Goal: Task Accomplishment & Management: Use online tool/utility

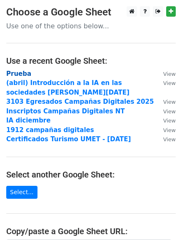
click at [20, 74] on strong "Prueba" at bounding box center [18, 73] width 25 height 7
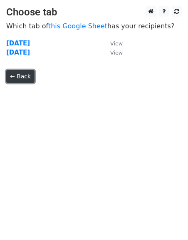
click at [20, 82] on link "← Back" at bounding box center [20, 76] width 28 height 13
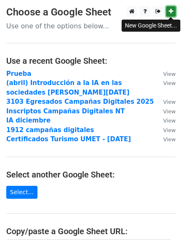
click at [172, 14] on icon at bounding box center [171, 11] width 5 height 6
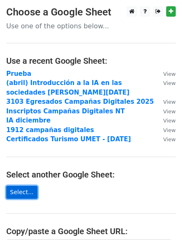
click at [26, 188] on link "Select..." at bounding box center [21, 192] width 31 height 13
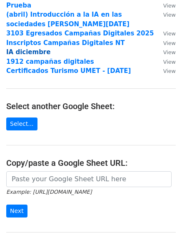
scroll to position [78, 0]
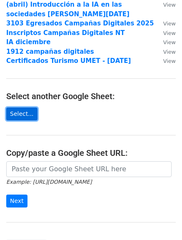
click at [23, 118] on link "Select..." at bounding box center [21, 113] width 31 height 13
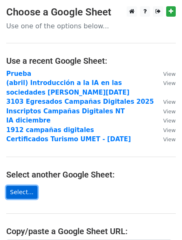
click at [25, 192] on link "Select..." at bounding box center [21, 192] width 31 height 13
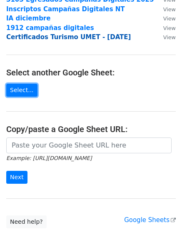
scroll to position [123, 0]
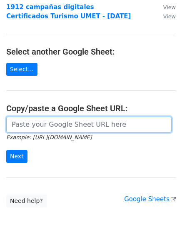
click at [64, 125] on input "url" at bounding box center [88, 125] width 165 height 16
paste input "https://docs.google.com/spreadsheets/d/1GeKJrML7ggLPLeQFUq00JLr0S3qSHZoB3hvY2Ys…"
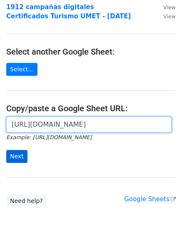
type input "https://docs.google.com/spreadsheets/d/1GeKJrML7ggLPLeQFUq00JLr0S3qSHZoB3hvY2Ys…"
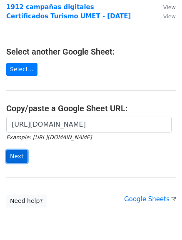
scroll to position [0, 0]
click at [22, 156] on input "Next" at bounding box center [16, 156] width 21 height 13
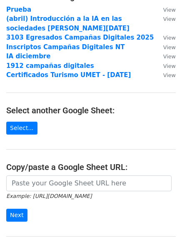
scroll to position [64, 0]
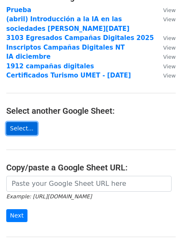
click at [30, 129] on link "Select..." at bounding box center [21, 128] width 31 height 13
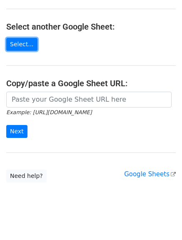
scroll to position [154, 0]
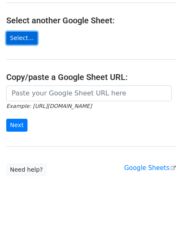
click at [13, 42] on link "Select..." at bounding box center [21, 38] width 31 height 13
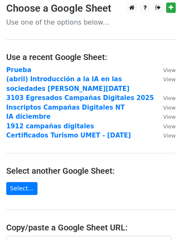
scroll to position [0, 0]
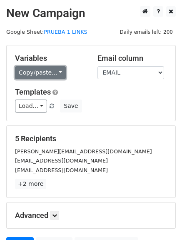
click at [57, 76] on link "Copy/paste..." at bounding box center [40, 72] width 51 height 13
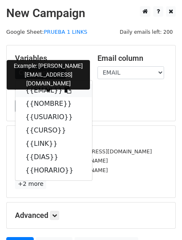
click at [43, 92] on link "{{EMAIL}}" at bounding box center [53, 90] width 77 height 13
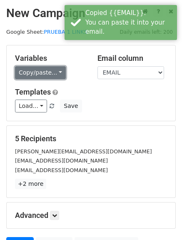
click at [55, 70] on link "Copy/paste..." at bounding box center [40, 72] width 51 height 13
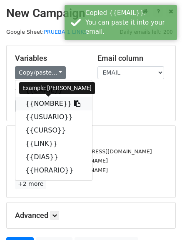
click at [50, 103] on link "{{NOMBRE}}" at bounding box center [53, 103] width 77 height 13
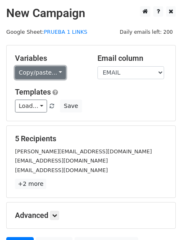
click at [55, 71] on link "Copy/paste..." at bounding box center [40, 72] width 51 height 13
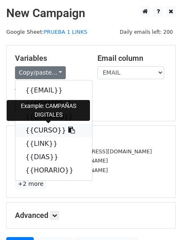
click at [44, 130] on link "{{CURSO}}" at bounding box center [53, 130] width 77 height 13
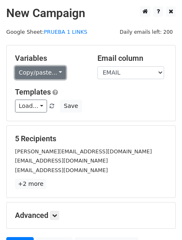
click at [46, 77] on link "Copy/paste..." at bounding box center [40, 72] width 51 height 13
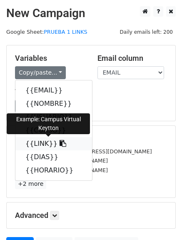
click at [35, 141] on link "{{LINK}}" at bounding box center [53, 143] width 77 height 13
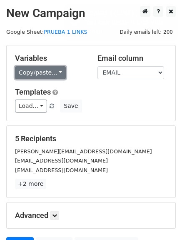
click at [52, 67] on link "Copy/paste..." at bounding box center [40, 72] width 51 height 13
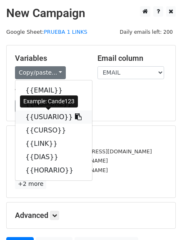
click at [40, 122] on link "{{USUARIO}}" at bounding box center [53, 116] width 77 height 13
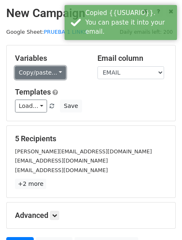
click at [56, 71] on link "Copy/paste..." at bounding box center [40, 72] width 51 height 13
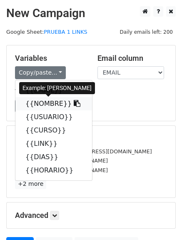
click at [40, 107] on link "{{NOMBRE}}" at bounding box center [53, 103] width 77 height 13
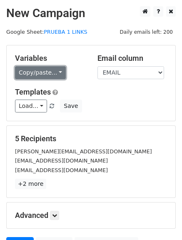
click at [40, 78] on link "Copy/paste..." at bounding box center [40, 72] width 51 height 13
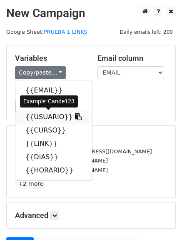
click at [40, 118] on link "{{USUARIO}}" at bounding box center [53, 116] width 77 height 13
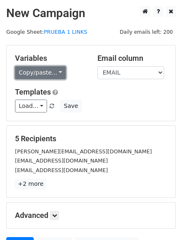
click at [38, 72] on link "Copy/paste..." at bounding box center [40, 72] width 51 height 13
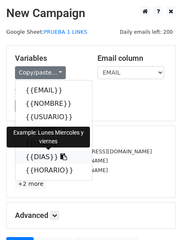
click at [35, 161] on link "{{DIAS}}" at bounding box center [53, 156] width 77 height 13
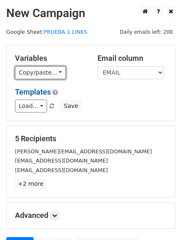
click at [44, 74] on link "Copy/paste..." at bounding box center [40, 72] width 51 height 13
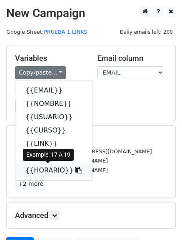
click at [34, 166] on link "{{HORARIO}}" at bounding box center [53, 170] width 77 height 13
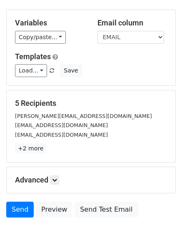
scroll to position [84, 0]
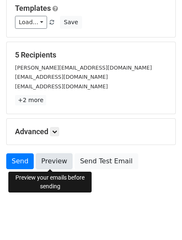
click at [54, 161] on link "Preview" at bounding box center [54, 161] width 37 height 16
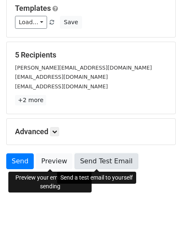
click at [97, 162] on link "Send Test Email" at bounding box center [106, 161] width 63 height 16
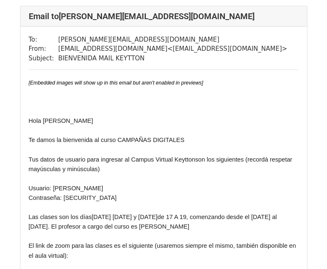
scroll to position [53, 0]
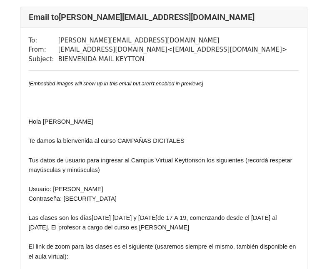
click at [167, 160] on span "Tus datos de usuario para ingresar al Campus Virtual Keytton" at bounding box center [112, 160] width 167 height 7
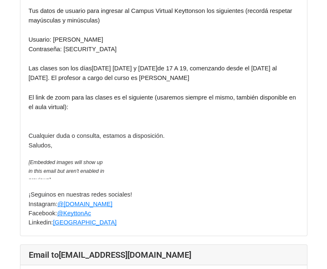
scroll to position [556, 0]
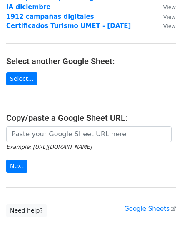
scroll to position [117, 0]
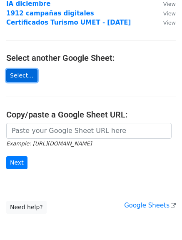
click at [24, 79] on link "Select..." at bounding box center [21, 75] width 31 height 13
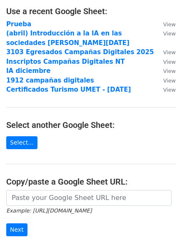
scroll to position [0, 0]
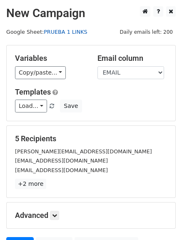
click at [78, 33] on link "PRUEBA 1 LINKS" at bounding box center [65, 32] width 43 height 6
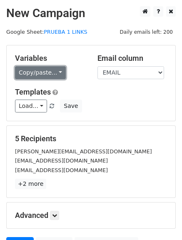
click at [45, 69] on link "Copy/paste..." at bounding box center [40, 72] width 51 height 13
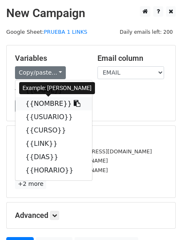
click at [45, 101] on link "{{NOMBRE}}" at bounding box center [53, 103] width 77 height 13
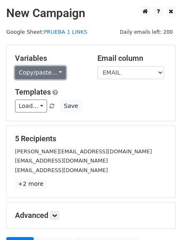
click at [46, 69] on link "Copy/paste..." at bounding box center [40, 72] width 51 height 13
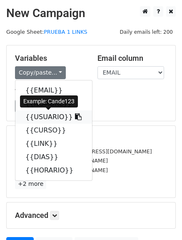
click at [42, 115] on link "{{USUARIO}}" at bounding box center [53, 116] width 77 height 13
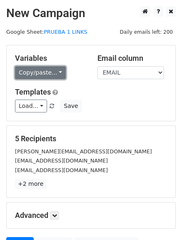
click at [55, 73] on link "Copy/paste..." at bounding box center [40, 72] width 51 height 13
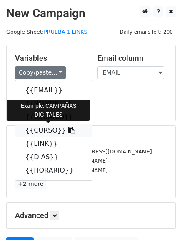
click at [45, 130] on link "{{CURSO}}" at bounding box center [53, 130] width 77 height 13
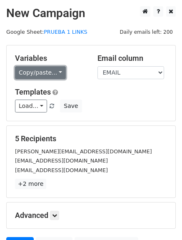
click at [49, 69] on link "Copy/paste..." at bounding box center [40, 72] width 51 height 13
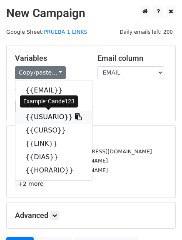
click at [52, 120] on link "{{USUARIO}}" at bounding box center [53, 116] width 77 height 13
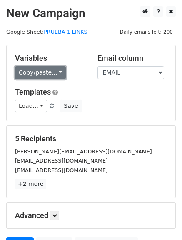
click at [53, 70] on link "Copy/paste..." at bounding box center [40, 72] width 51 height 13
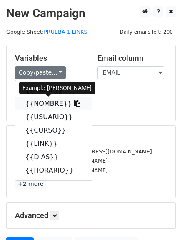
click at [48, 108] on link "{{NOMBRE}}" at bounding box center [53, 103] width 77 height 13
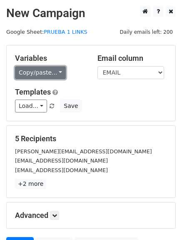
click at [52, 72] on link "Copy/paste..." at bounding box center [40, 72] width 51 height 13
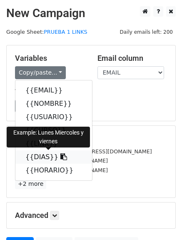
click at [44, 159] on link "{{DIAS}}" at bounding box center [53, 156] width 77 height 13
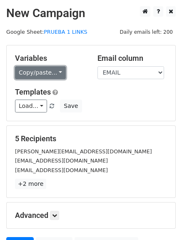
click at [44, 77] on link "Copy/paste..." at bounding box center [40, 72] width 51 height 13
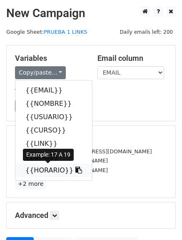
click at [38, 168] on link "{{HORARIO}}" at bounding box center [53, 170] width 77 height 13
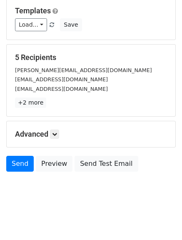
scroll to position [84, 0]
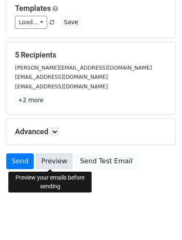
click at [47, 163] on link "Preview" at bounding box center [54, 161] width 37 height 16
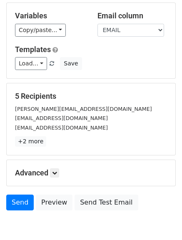
scroll to position [0, 0]
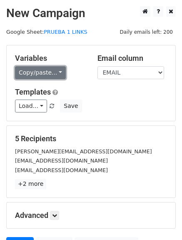
click at [55, 76] on link "Copy/paste..." at bounding box center [40, 72] width 51 height 13
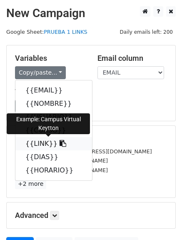
click at [45, 141] on link "{{LINK}}" at bounding box center [53, 143] width 77 height 13
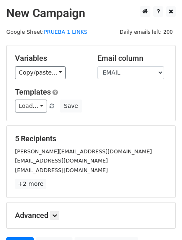
scroll to position [84, 0]
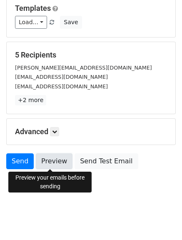
click at [55, 163] on link "Preview" at bounding box center [54, 161] width 37 height 16
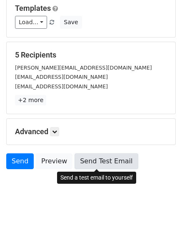
click at [86, 164] on link "Send Test Email" at bounding box center [106, 161] width 63 height 16
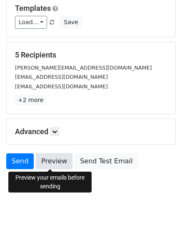
click at [50, 165] on link "Preview" at bounding box center [54, 161] width 37 height 16
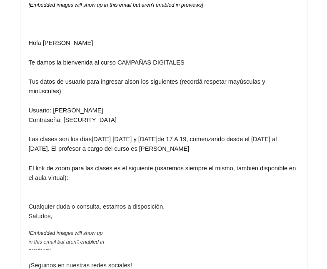
scroll to position [537, 0]
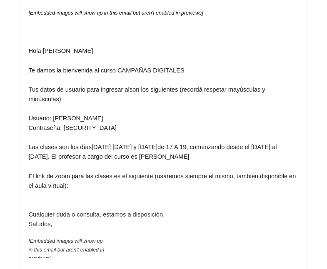
click at [132, 98] on span "son los siguientes (recordá respetar mayúsculas y minúsculas)" at bounding box center [148, 94] width 238 height 16
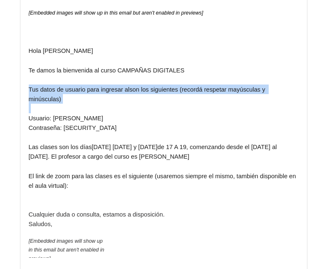
click at [132, 98] on span "son los siguientes (recordá respetar mayúsculas y minúsculas)" at bounding box center [148, 94] width 238 height 16
click at [175, 113] on p at bounding box center [164, 109] width 270 height 10
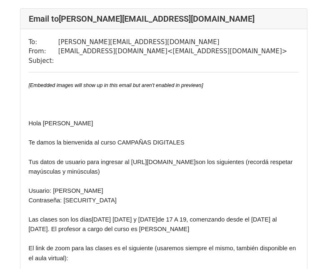
scroll to position [97, 0]
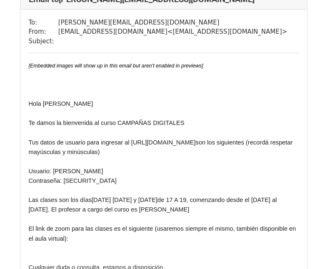
click at [196, 142] on span "Tus datos de usuario para ingresar al https://campus.keytton.com/" at bounding box center [112, 142] width 167 height 7
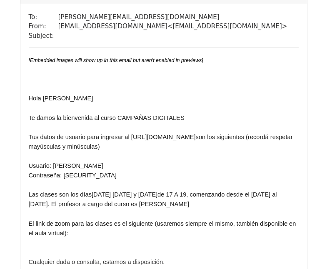
scroll to position [494, 0]
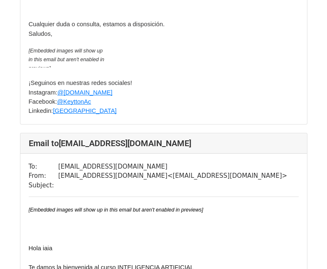
scroll to position [1114, 0]
